Goal: Check status: Check status

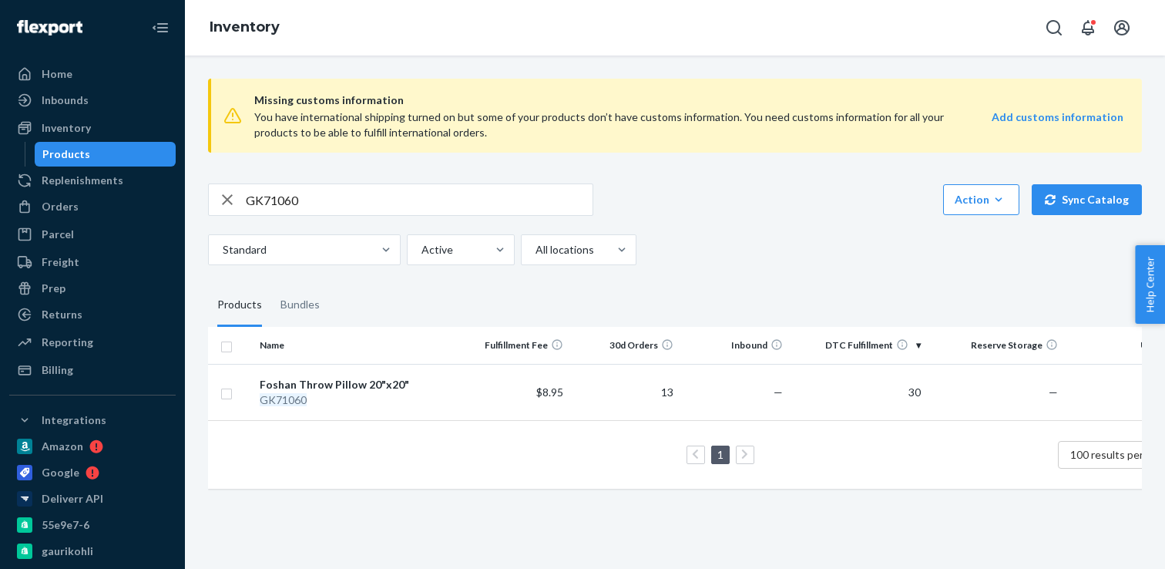
click at [289, 200] on input "GK71060" at bounding box center [419, 199] width 347 height 31
paste input "1"
type input "GK71061"
click at [284, 203] on input "GK71061" at bounding box center [419, 199] width 347 height 31
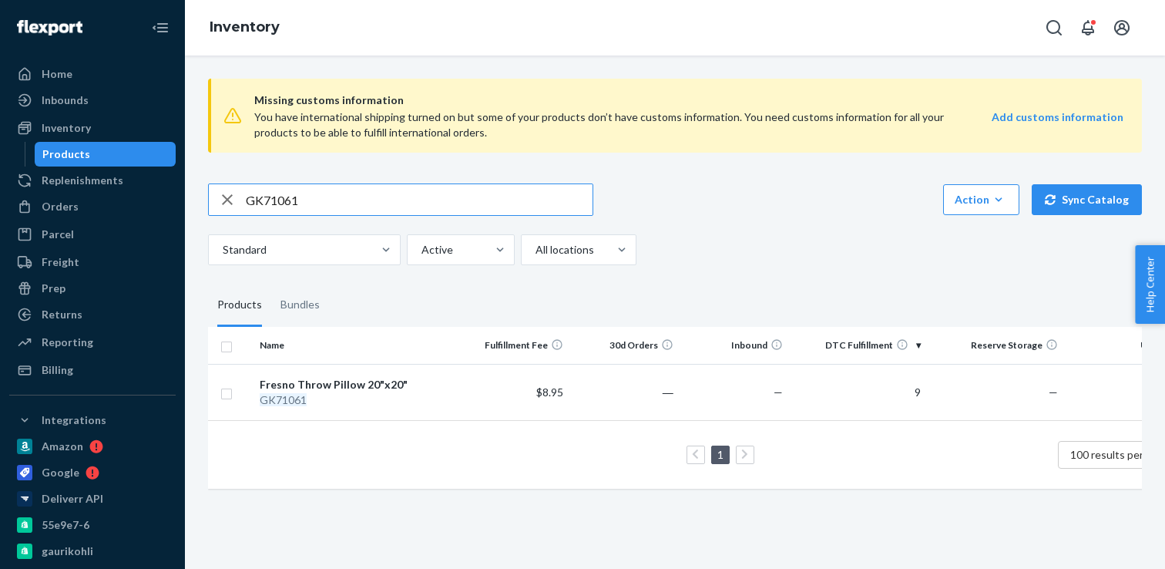
click at [284, 203] on input "GK71061" at bounding box center [419, 199] width 347 height 31
paste input "2"
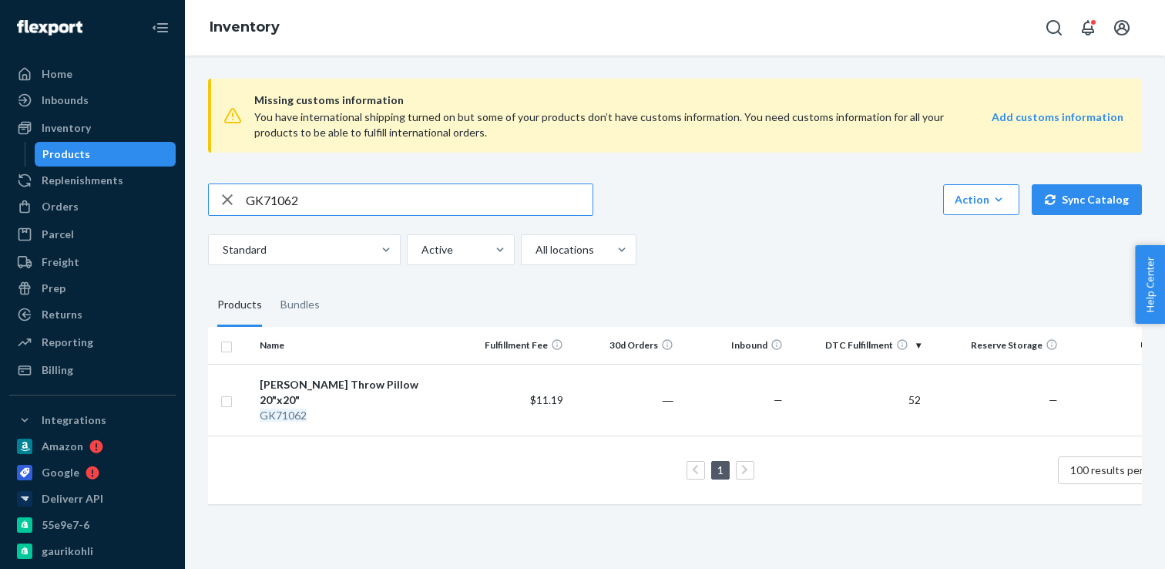
click at [277, 198] on input "GK71062" at bounding box center [419, 199] width 347 height 31
click at [275, 198] on input "GK71062" at bounding box center [419, 199] width 347 height 31
click at [275, 197] on input "GK71062" at bounding box center [419, 199] width 347 height 31
paste input "3"
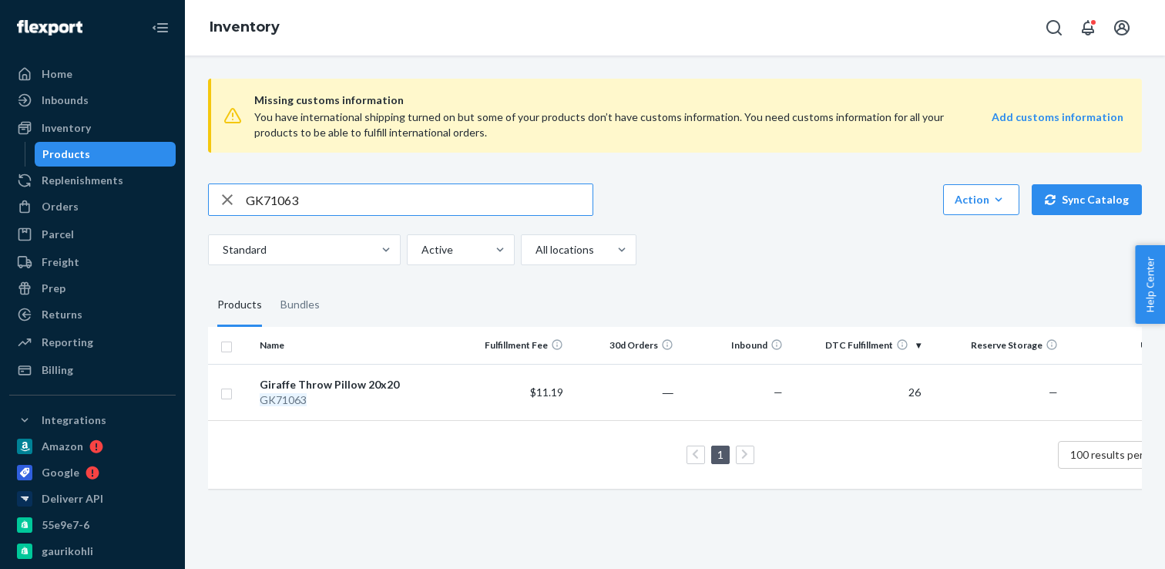
click at [257, 207] on input "GK71063" at bounding box center [419, 199] width 347 height 31
paste input "4"
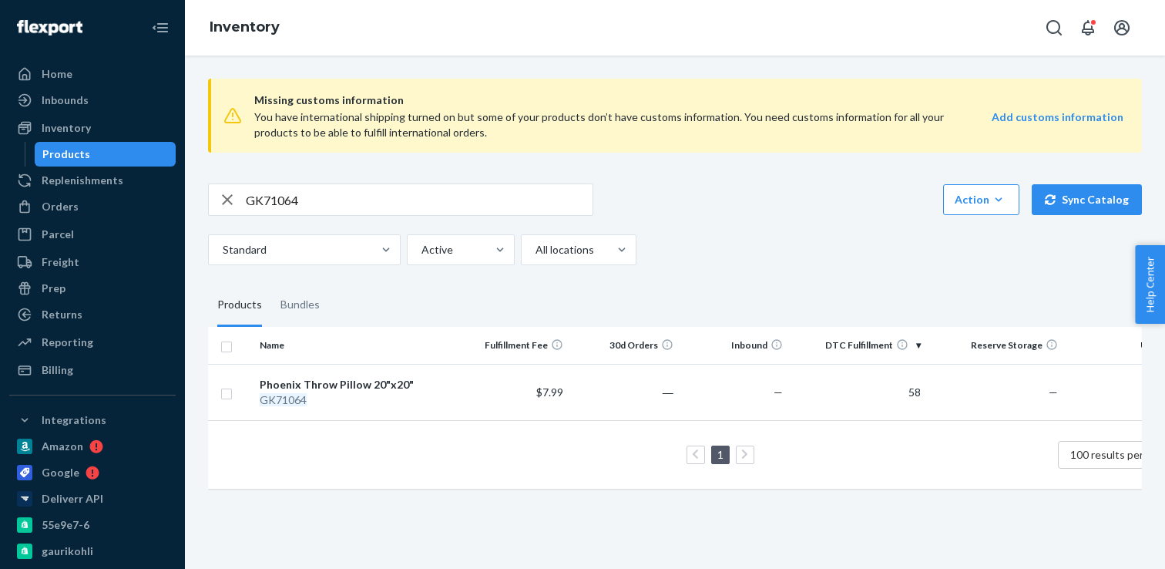
click at [284, 199] on input "GK71064" at bounding box center [419, 199] width 347 height 31
paste input "5"
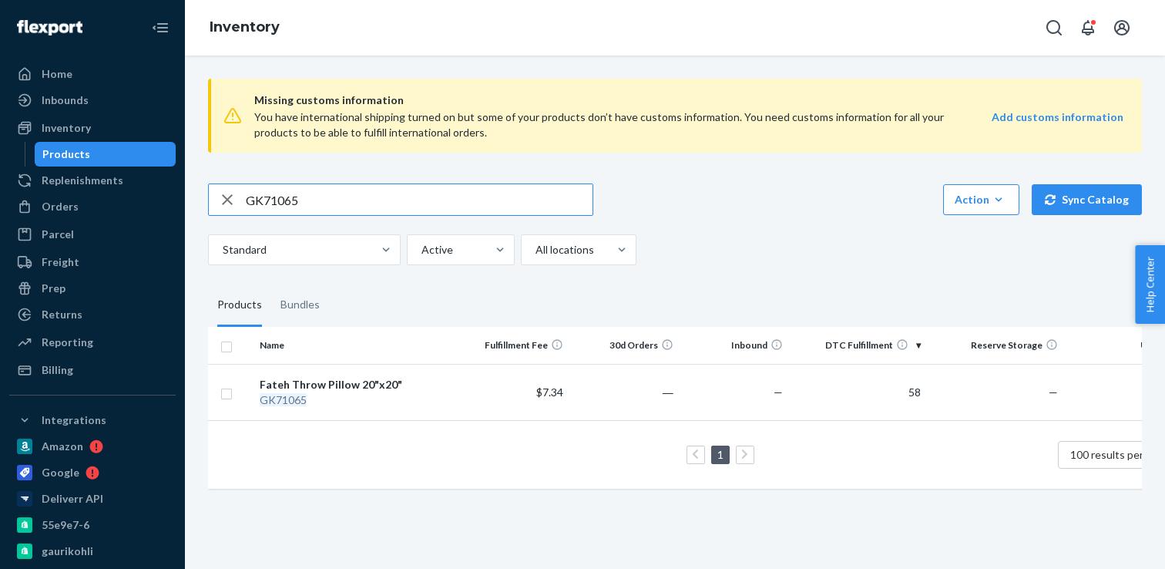
click at [264, 201] on input "GK71065" at bounding box center [419, 199] width 347 height 31
paste input "7"
type input "GK71067"
